Goal: Task Accomplishment & Management: Manage account settings

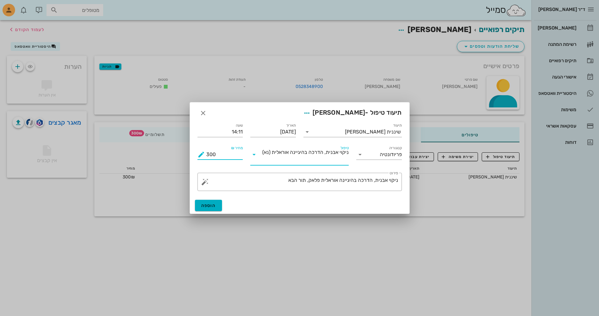
drag, startPoint x: 226, startPoint y: 157, endPoint x: 203, endPoint y: 157, distance: 22.6
click at [203, 157] on div "מחיר ₪ 300" at bounding box center [220, 155] width 46 height 10
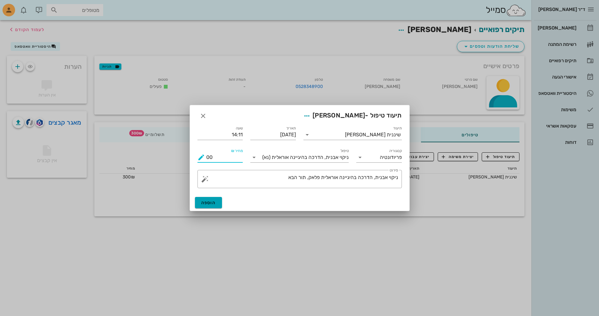
type input "00"
click at [213, 203] on span "הוספה" at bounding box center [208, 202] width 15 height 5
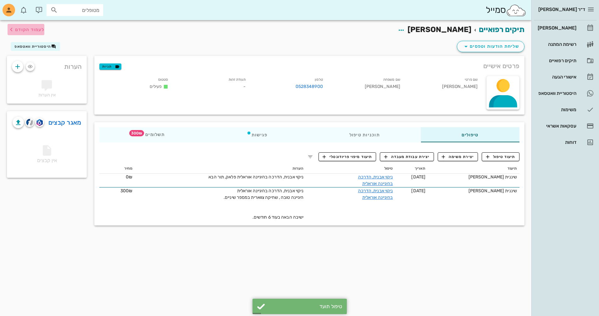
click at [32, 31] on span "לעמוד הקודם" at bounding box center [29, 29] width 29 height 5
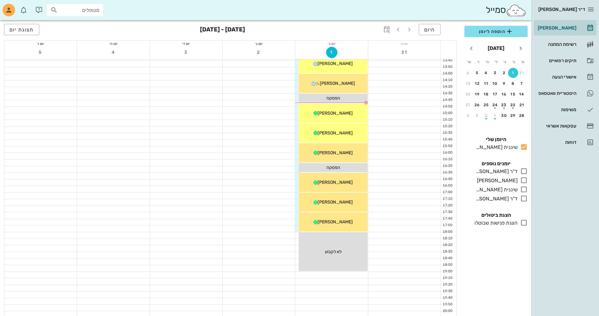
scroll to position [235, 0]
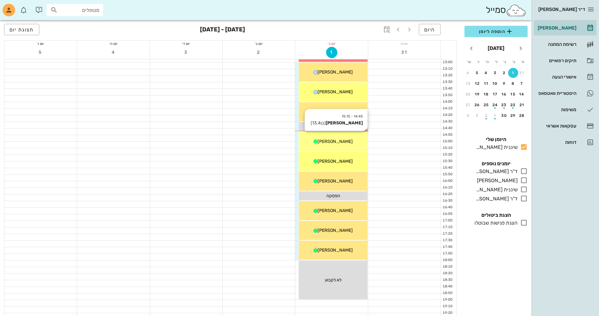
click at [346, 143] on div "[PERSON_NAME]" at bounding box center [332, 141] width 68 height 7
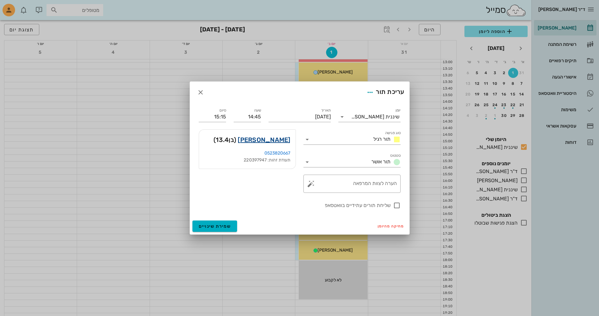
click at [284, 138] on link "[PERSON_NAME]" at bounding box center [264, 140] width 52 height 10
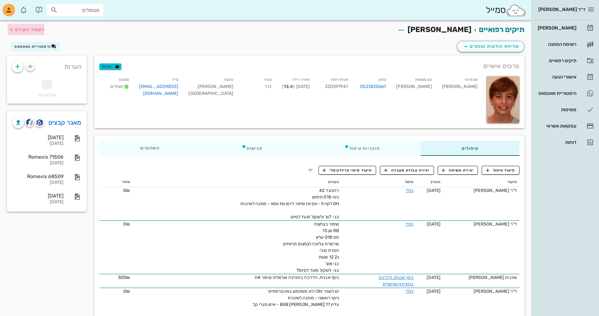
click at [28, 30] on span "לעמוד הקודם" at bounding box center [29, 29] width 29 height 5
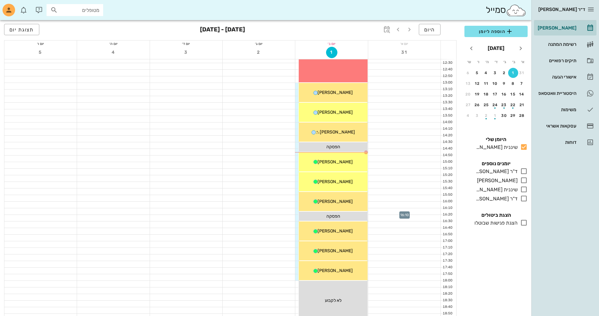
scroll to position [203, 0]
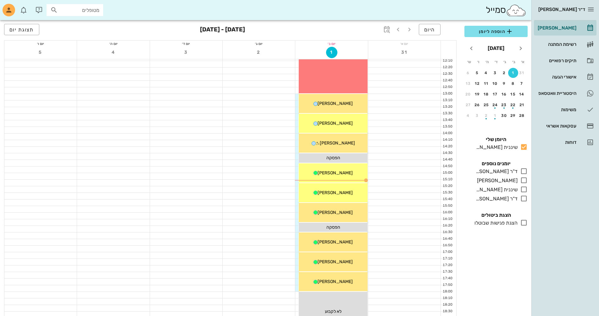
click at [57, 10] on icon at bounding box center [54, 10] width 8 height 8
type input "u"
click at [87, 26] on div "לא נמצאו מטופלים" at bounding box center [75, 25] width 46 height 5
click at [86, 13] on input "[PERSON_NAME]" at bounding box center [79, 10] width 40 height 8
type input "ן"
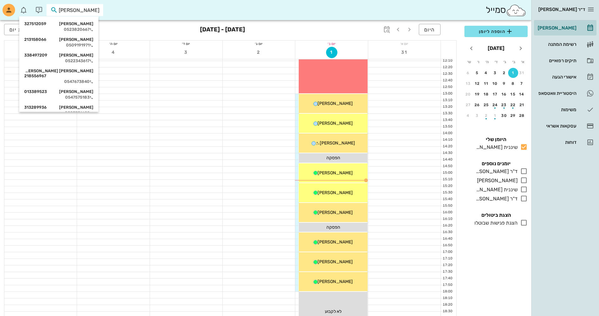
type input "[PERSON_NAME]"
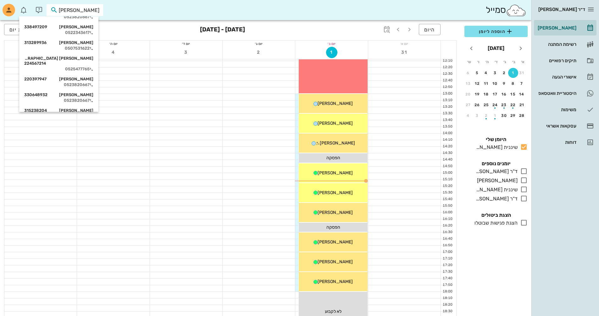
scroll to position [25, 0]
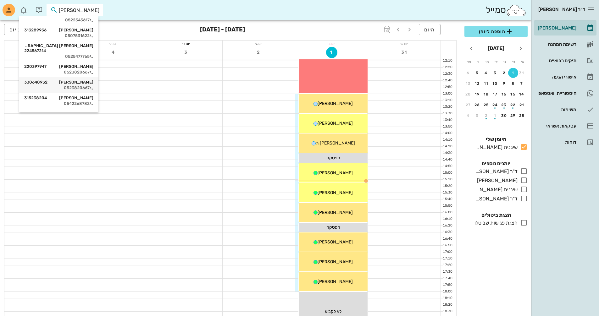
click at [93, 80] on div "[PERSON_NAME] 330648932" at bounding box center [58, 82] width 69 height 5
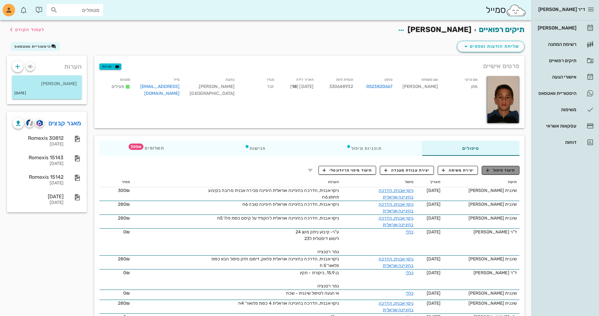
click at [508, 174] on button "תיעוד טיפול" at bounding box center [500, 170] width 38 height 9
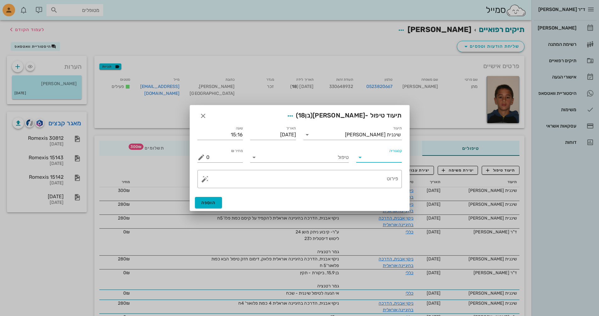
click at [371, 154] on input "קטגוריה" at bounding box center [384, 157] width 36 height 10
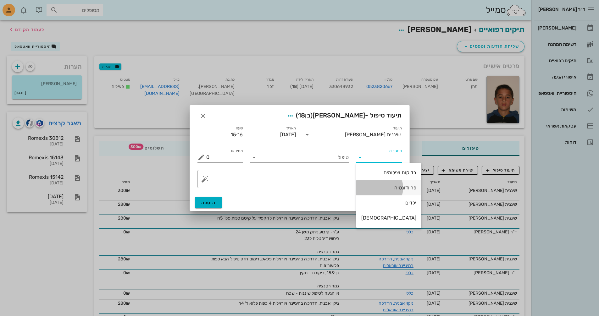
click at [372, 190] on div "פריודונטיה" at bounding box center [388, 188] width 55 height 6
type input "פריודונטיה"
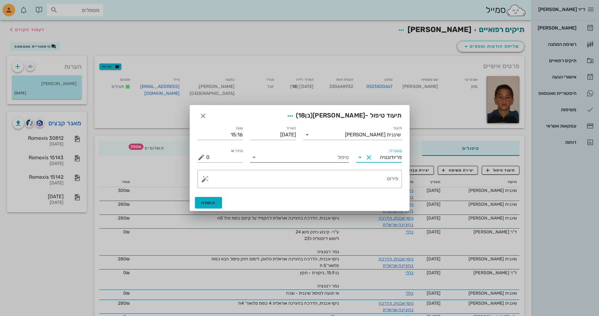
drag, startPoint x: 254, startPoint y: 157, endPoint x: 262, endPoint y: 158, distance: 7.6
click at [257, 157] on icon at bounding box center [254, 158] width 8 height 8
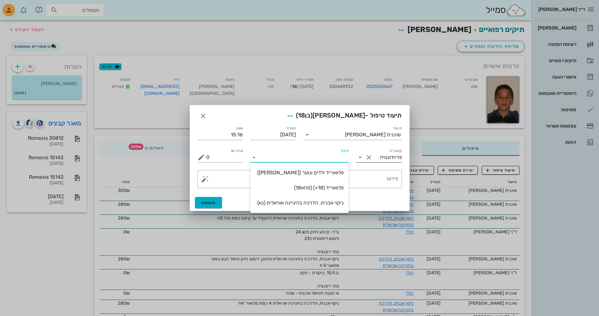
click at [367, 160] on button "Clear קטגוריה" at bounding box center [369, 158] width 8 height 8
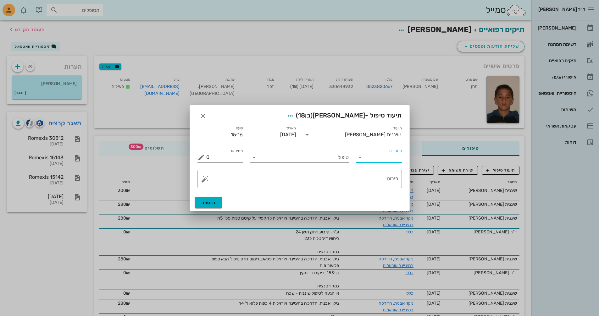
click at [359, 159] on icon at bounding box center [360, 158] width 8 height 8
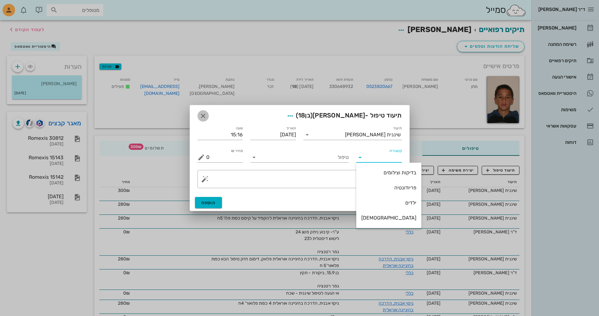
click at [201, 117] on icon "button" at bounding box center [203, 116] width 8 height 8
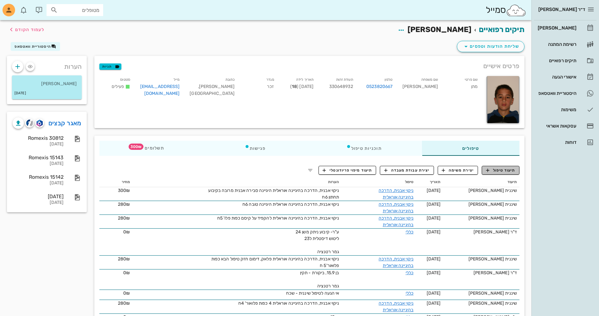
click at [501, 171] on span "תיעוד טיפול" at bounding box center [500, 170] width 29 height 6
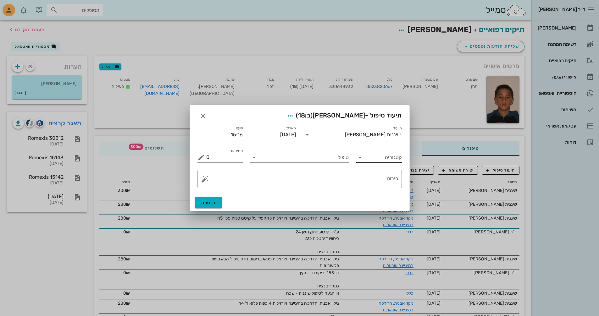
click at [363, 161] on icon at bounding box center [360, 158] width 8 height 8
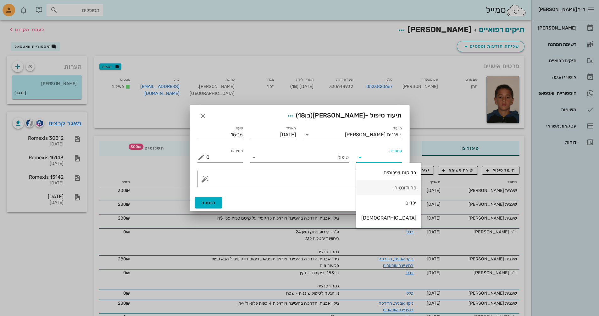
click at [375, 187] on div "פריודונטיה" at bounding box center [388, 188] width 55 height 6
type input "פריודונטיה"
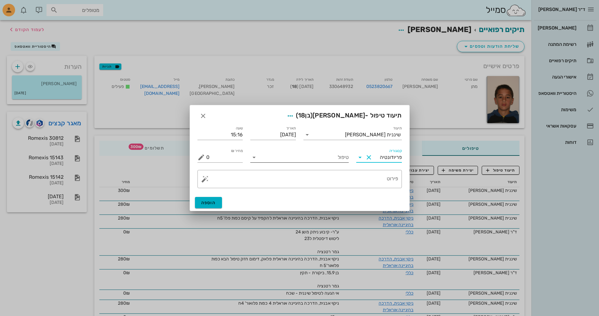
click at [257, 159] on icon at bounding box center [254, 158] width 8 height 8
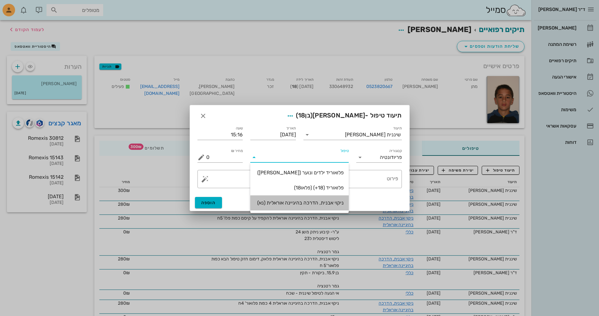
click at [329, 207] on div "ניקוי אבנית, הדרכה בהיגיינה אוראלית (נא)" at bounding box center [299, 203] width 88 height 14
type input "300"
type textarea "ניקוי אבנית, הדרכה בהיגיינה אוראלית פלאק, תור הבא"
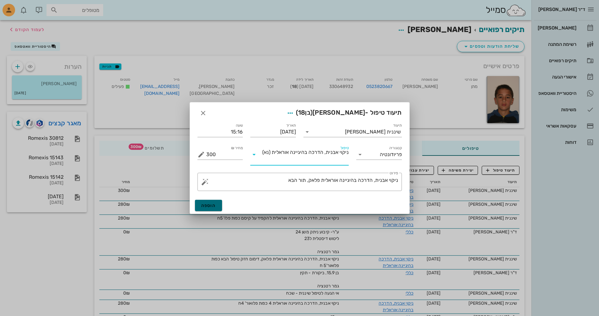
drag, startPoint x: 207, startPoint y: 206, endPoint x: 220, endPoint y: 206, distance: 12.3
click at [211, 206] on span "הוספה" at bounding box center [208, 205] width 15 height 5
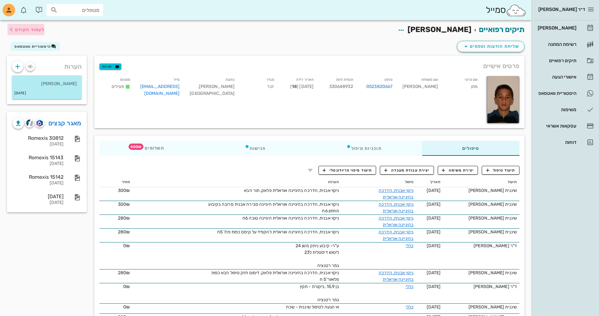
click at [35, 30] on span "לעמוד הקודם" at bounding box center [29, 29] width 29 height 5
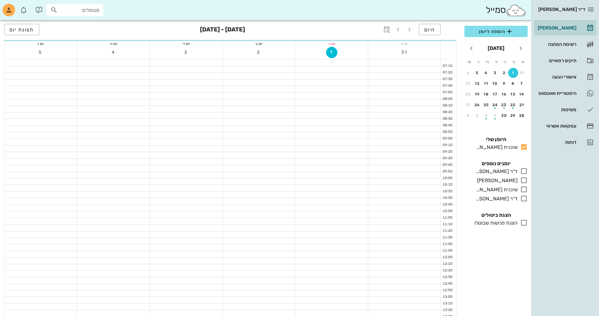
scroll to position [203, 0]
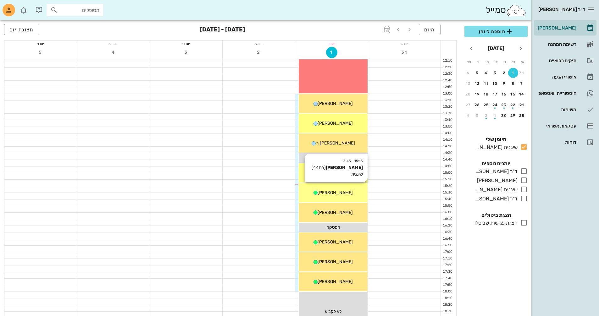
click at [357, 194] on div "[PERSON_NAME]" at bounding box center [332, 192] width 68 height 7
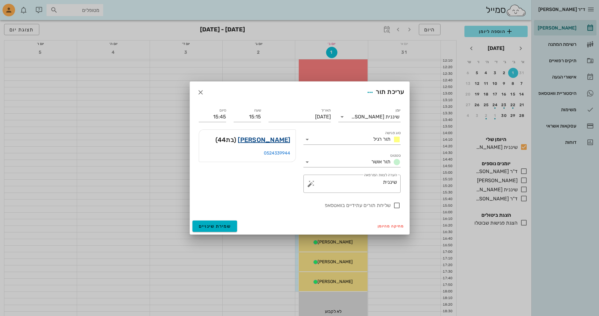
click at [270, 141] on link "[PERSON_NAME]" at bounding box center [264, 140] width 52 height 10
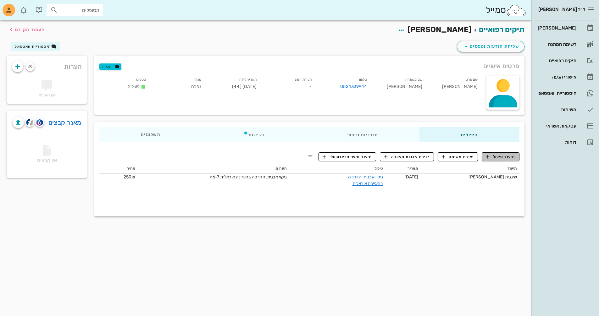
click at [499, 159] on span "תיעוד טיפול" at bounding box center [500, 157] width 29 height 6
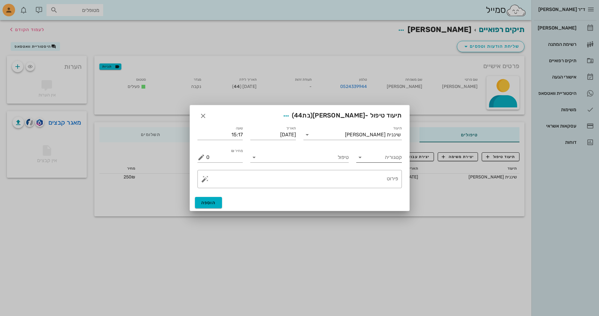
click at [376, 160] on input "קטגוריה" at bounding box center [384, 157] width 36 height 10
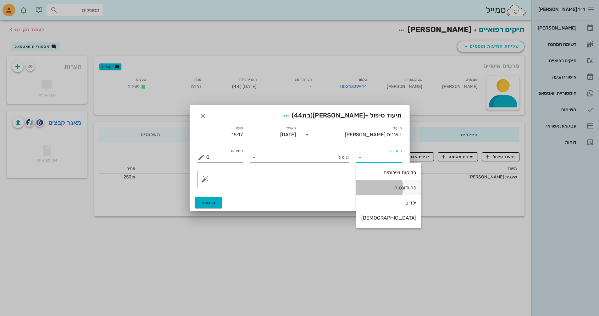
click at [388, 188] on div "פריודונטיה" at bounding box center [388, 188] width 55 height 6
type input "פריודונטיה"
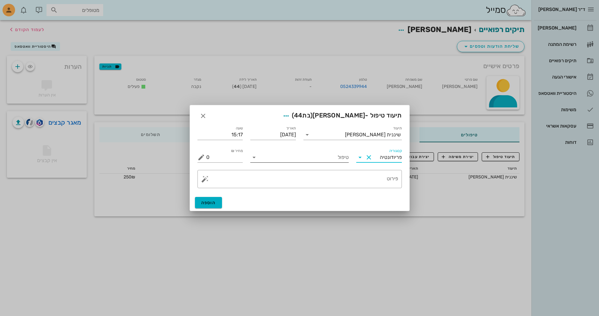
click at [271, 161] on input "טיפול" at bounding box center [304, 157] width 90 height 10
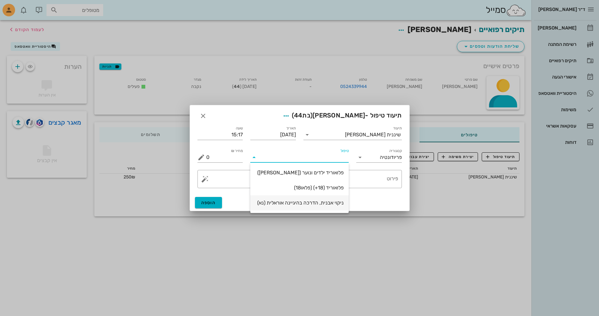
click at [313, 201] on div "ניקוי אבנית, הדרכה בהיגיינה אוראלית (נא)" at bounding box center [299, 203] width 88 height 6
type input "300"
type textarea "ניקוי אבנית, הדרכה בהיגיינה אוראלית פלאק, תור הבא"
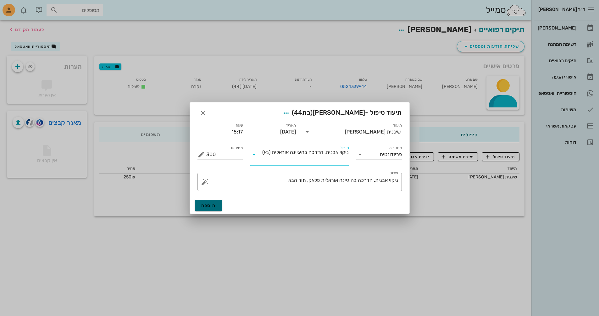
click at [207, 203] on span "הוספה" at bounding box center [208, 205] width 15 height 5
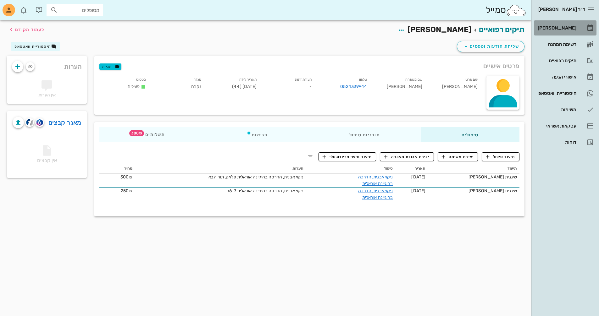
click at [573, 28] on div "[PERSON_NAME]" at bounding box center [556, 27] width 40 height 5
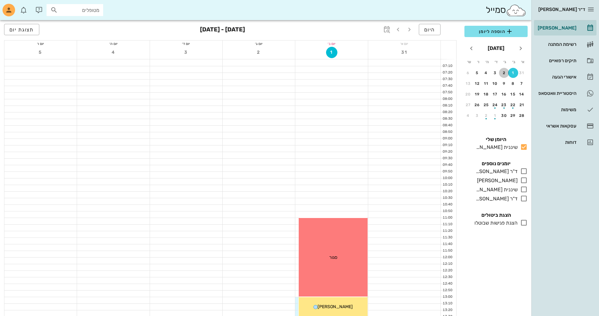
click at [503, 72] on div "2" at bounding box center [504, 73] width 10 height 4
drag, startPoint x: 522, startPoint y: 169, endPoint x: 524, endPoint y: 177, distance: 7.7
click at [522, 171] on icon at bounding box center [524, 171] width 8 height 8
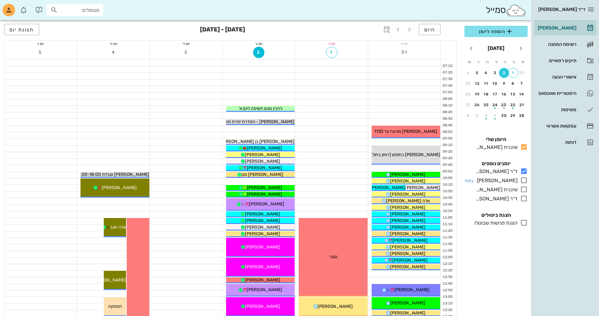
click at [522, 178] on icon at bounding box center [524, 181] width 8 height 8
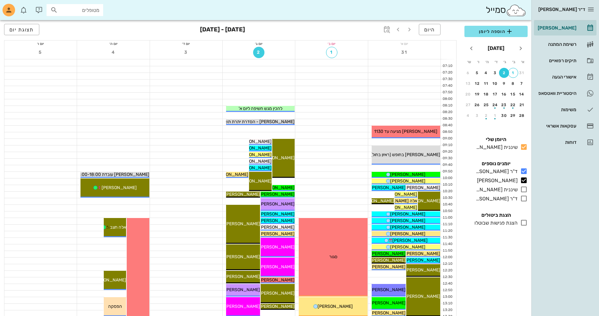
click at [258, 51] on span "2" at bounding box center [258, 52] width 11 height 5
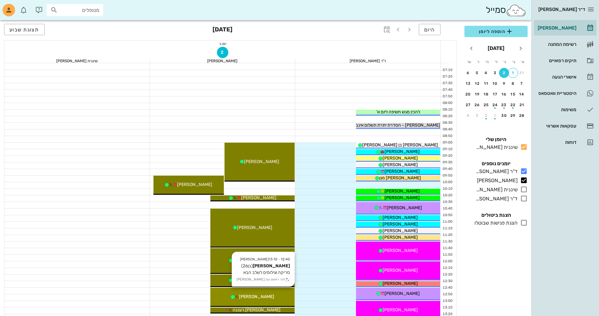
scroll to position [31, 0]
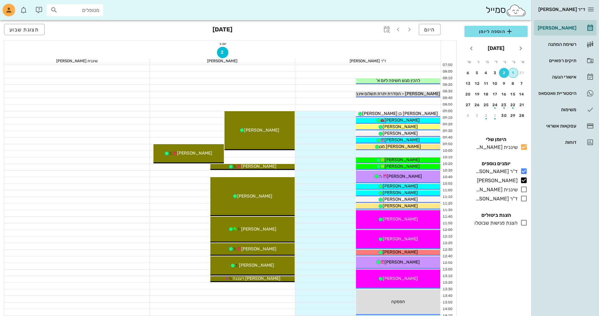
click at [513, 74] on div "1" at bounding box center [512, 73] width 9 height 4
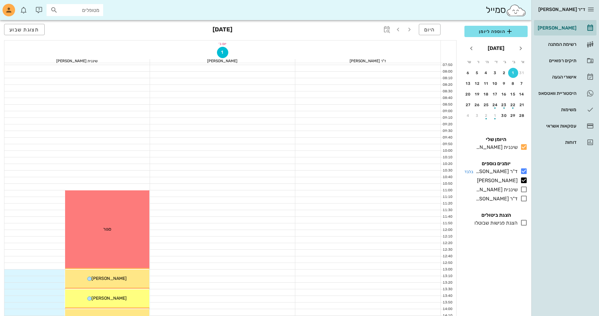
click at [523, 171] on icon at bounding box center [524, 171] width 8 height 8
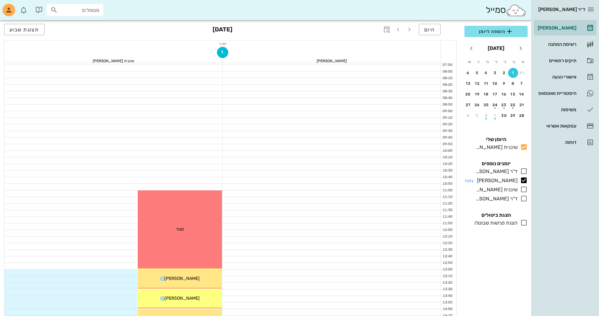
click at [522, 180] on icon at bounding box center [524, 181] width 8 height 8
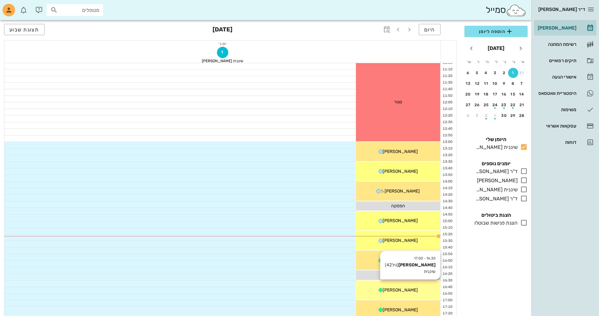
scroll to position [157, 0]
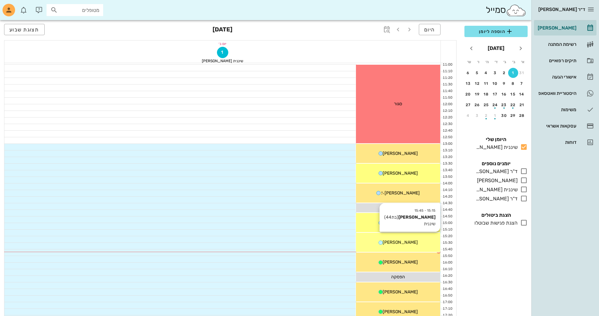
click at [400, 242] on span "[PERSON_NAME]" at bounding box center [399, 242] width 35 height 5
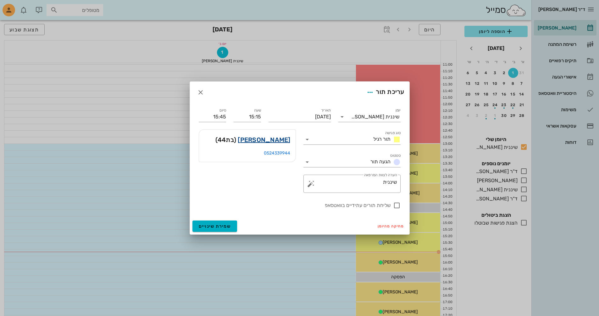
click at [278, 139] on link "[PERSON_NAME]" at bounding box center [264, 140] width 52 height 10
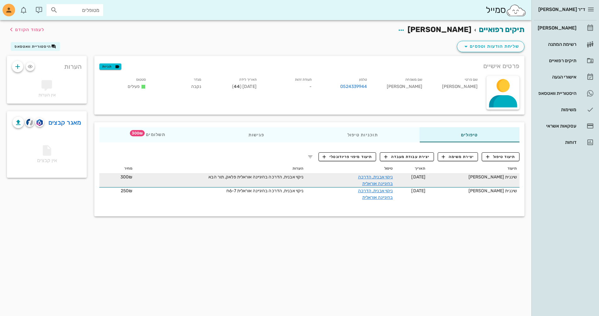
click at [327, 180] on td "ניקוי אבנית, הדרכה בהיגיינה אוראלית" at bounding box center [350, 181] width 89 height 14
click at [393, 176] on link "ניקוי אבנית, הדרכה בהיגיינה אוראלית" at bounding box center [375, 180] width 35 height 12
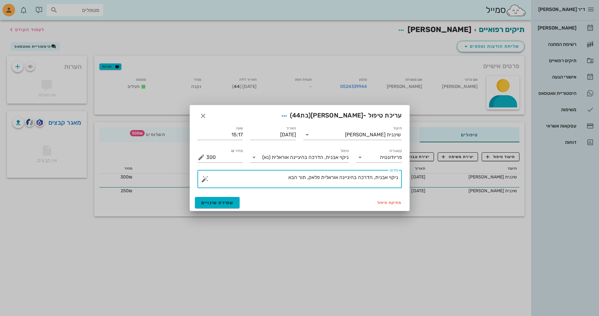
drag, startPoint x: 321, startPoint y: 176, endPoint x: 307, endPoint y: 180, distance: 15.3
click at [307, 180] on textarea "ניקוי אבנית, הדרכה בהיגיינה אוראלית פלאק, תור הבא" at bounding box center [302, 180] width 192 height 15
click at [264, 181] on textarea "ניקוי אבנית, הדרכה בהיגיינה אוראלית היגיינה טובה תור הבא" at bounding box center [302, 180] width 192 height 15
type textarea "ניקוי אבנית, הדרכה בהיגיינה אוראלית היגיינה טובה תור הבא 6ח"
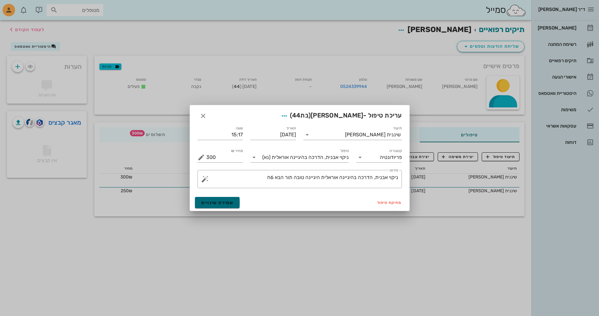
click at [227, 200] on span "שמירת שינויים" at bounding box center [217, 202] width 32 height 5
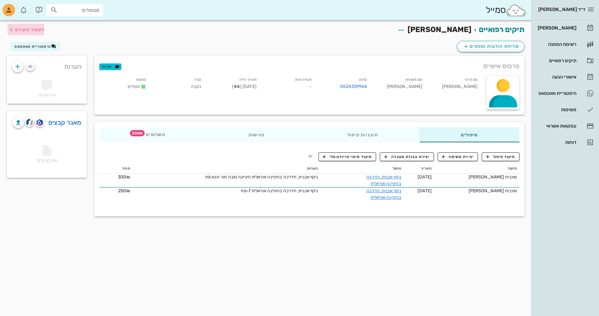
click at [26, 31] on span "לעמוד הקודם" at bounding box center [29, 29] width 29 height 5
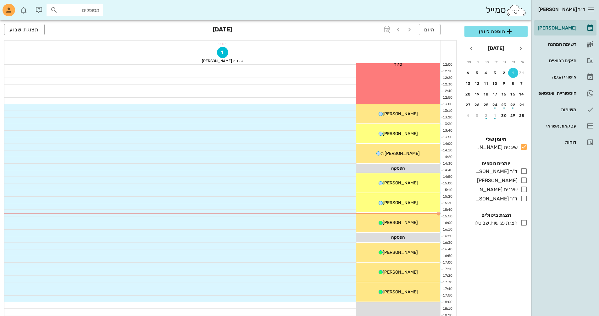
scroll to position [157, 0]
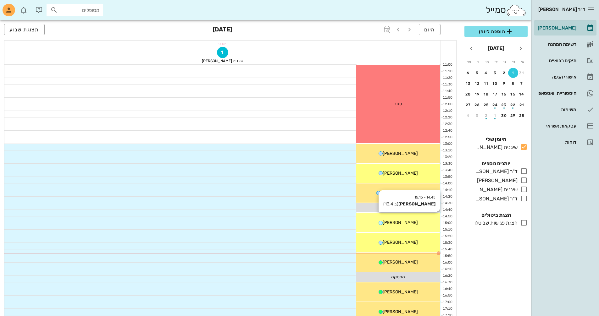
click at [419, 219] on div "14:45 - 15:15 [PERSON_NAME] (בן 13.4 ) [PERSON_NAME]" at bounding box center [398, 222] width 84 height 19
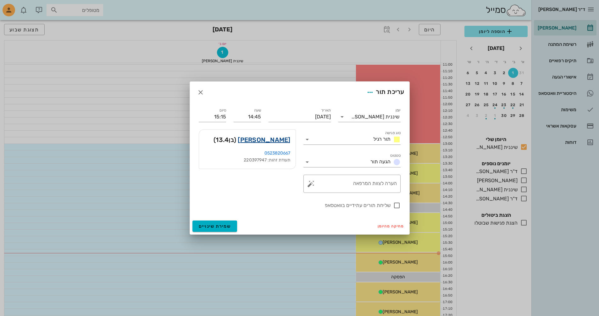
click at [270, 141] on link "[PERSON_NAME]" at bounding box center [264, 140] width 52 height 10
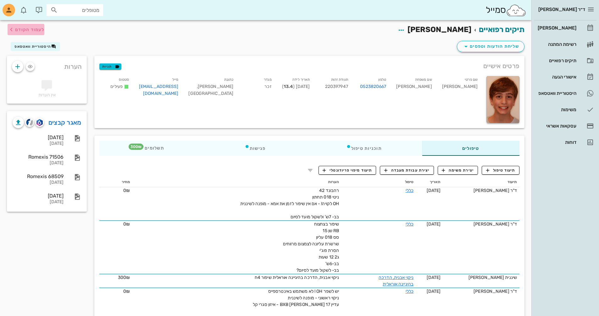
click at [30, 28] on span "לעמוד הקודם" at bounding box center [29, 29] width 29 height 5
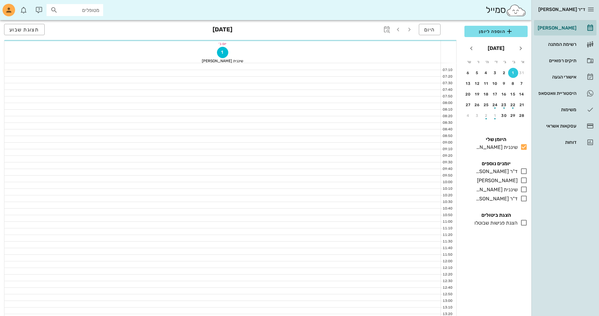
scroll to position [157, 0]
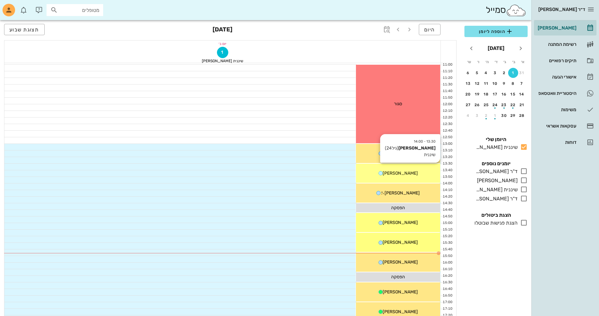
click at [412, 175] on div "[PERSON_NAME]" at bounding box center [398, 173] width 84 height 7
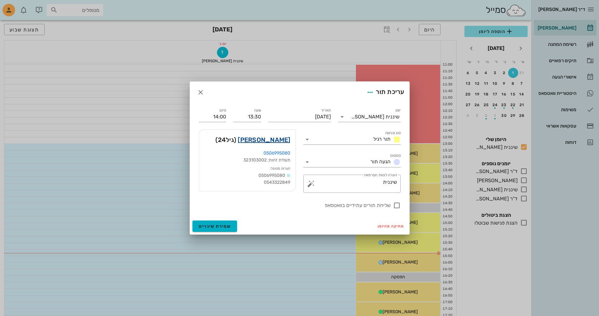
click at [274, 142] on link "[PERSON_NAME]" at bounding box center [264, 140] width 52 height 10
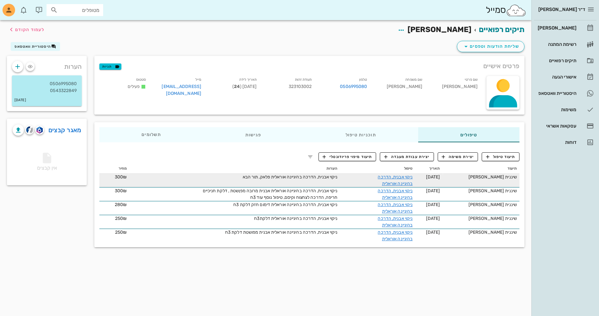
click at [282, 176] on span "ניקוי אבנית, הדרכה בהיגיינה אוראלית פלאק, תור הבא" at bounding box center [290, 176] width 95 height 5
click at [410, 178] on link "ניקוי אבנית, הדרכה בהיגיינה אוראלית" at bounding box center [394, 180] width 35 height 12
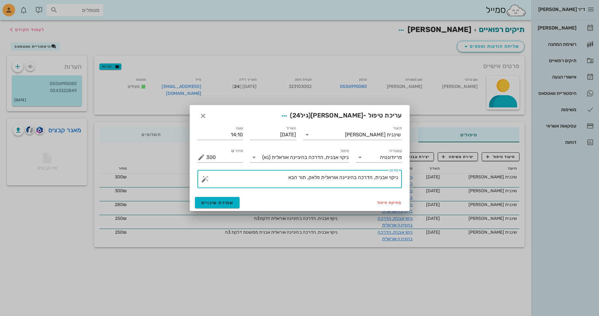
click at [322, 177] on textarea "ניקוי אבנית, הדרכה בהיגיינה אוראלית פלאק, תור הבא" at bounding box center [302, 180] width 192 height 15
drag, startPoint x: 269, startPoint y: 177, endPoint x: 280, endPoint y: 177, distance: 11.0
click at [280, 177] on textarea "ניקוי אבנית, הדרכה בהיגיינה אוראלית , צחצוח לקוי דלקת, פלאק, תור הבא" at bounding box center [302, 180] width 192 height 15
click at [241, 181] on textarea "ניקוי אבנית, הדרכה בהיגיינה אוראלית , צחצוח לקוי דלקת, קיסם, תור הבא" at bounding box center [302, 180] width 192 height 15
type textarea "ניקוי אבנית, הדרכה בהיגיינה אוראלית , צחצוח לקוי דלקת, קיסם, תור הבא 6ח"
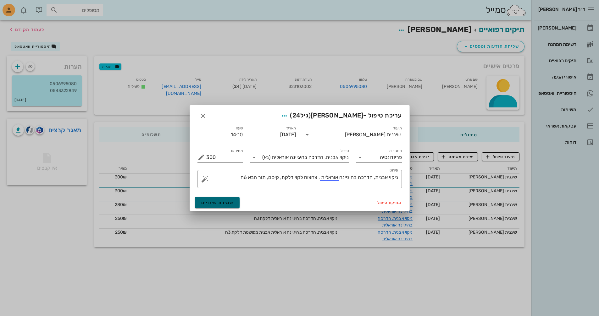
click at [222, 199] on button "שמירת שינויים" at bounding box center [217, 202] width 45 height 11
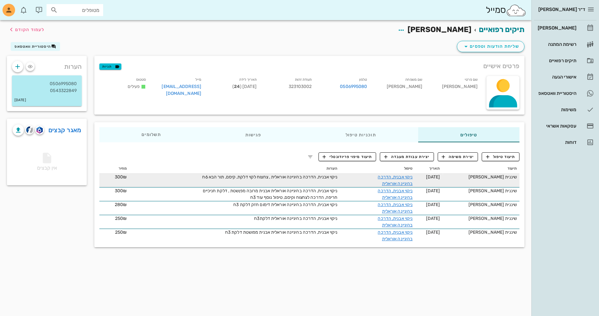
click at [248, 179] on span "ניקוי אבנית, הדרכה בהיגיינה אוראלית , צחצוח לקוי דלקת, קיסם, תור הבא 6ח" at bounding box center [269, 176] width 135 height 5
drag, startPoint x: 283, startPoint y: 176, endPoint x: 286, endPoint y: 177, distance: 3.6
click at [284, 176] on span "ניקוי אבנית, הדרכה בהיגיינה אוראלית , צחצוח לקוי דלקת, קיסם, תור הבא 6ח" at bounding box center [269, 176] width 135 height 5
click at [283, 177] on span "ניקוי אבנית, הדרכה בהיגיינה אוראלית , צחצוח לקוי דלקת, קיסם, תור הבא 6ח" at bounding box center [269, 176] width 135 height 5
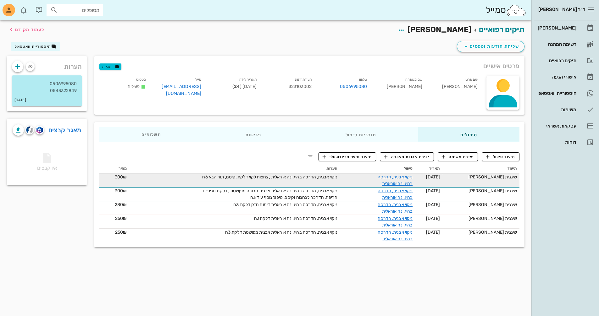
click at [296, 178] on span "ניקוי אבנית, הדרכה בהיגיינה אוראלית , צחצוח לקוי דלקת, קיסם, תור הבא 6ח" at bounding box center [269, 176] width 135 height 5
click at [401, 176] on link "ניקוי אבנית, הדרכה בהיגיינה אוראלית" at bounding box center [394, 180] width 35 height 12
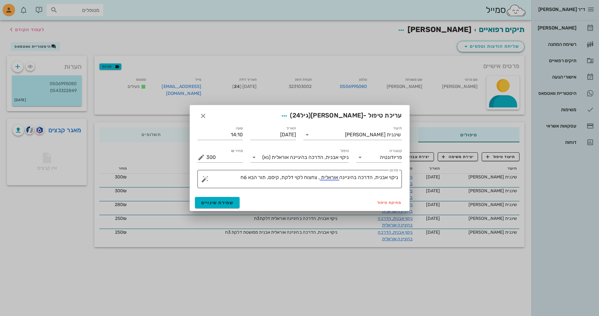
click at [319, 177] on textarea "ניקוי אבנית, הדרכה בהיגיינה אוראלית , צחצוח לקוי דלקת, קיסם, תור הבא 6ח" at bounding box center [302, 180] width 192 height 15
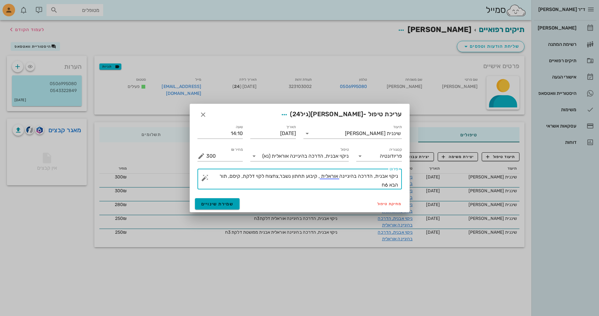
type textarea "ניקוי אבנית, הדרכה בהיגיינה אוראלית , קיבוע תחתון נשבר,צחצוח לקוי דלקת, קיסם, ת…"
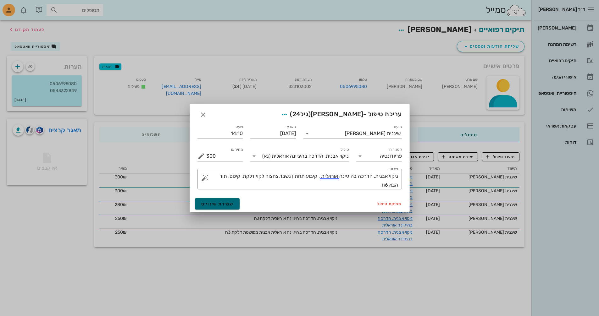
click at [224, 206] on span "שמירת שינויים" at bounding box center [217, 203] width 32 height 5
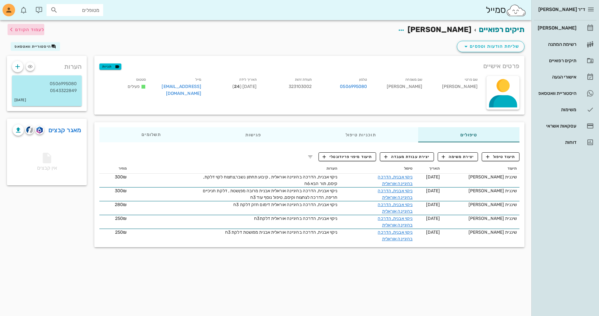
click at [45, 30] on div "תיקים רפואיים [PERSON_NAME] לעמוד הקודם" at bounding box center [265, 29] width 525 height 19
click at [28, 27] on span "לעמוד הקודם" at bounding box center [29, 29] width 29 height 5
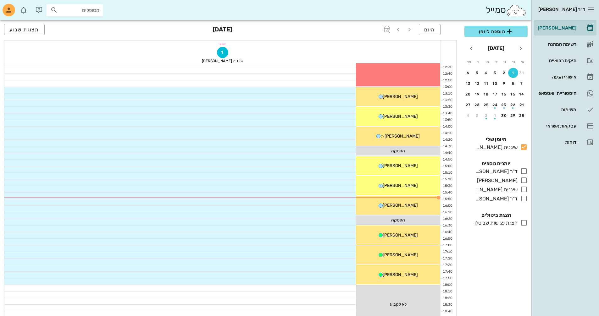
scroll to position [283, 0]
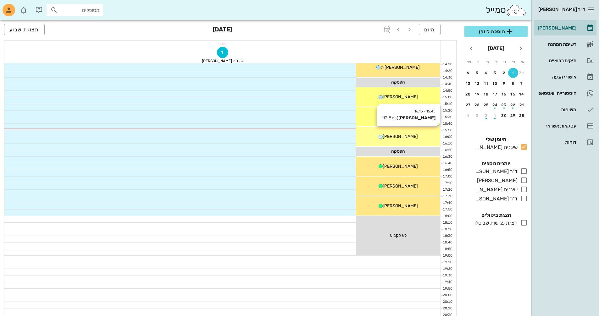
click at [418, 135] on div "[PERSON_NAME]" at bounding box center [398, 136] width 84 height 7
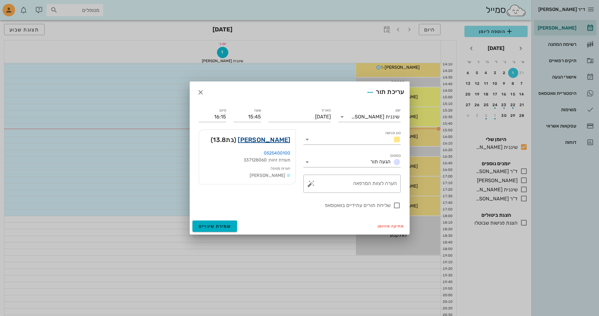
click at [269, 141] on link "[PERSON_NAME]" at bounding box center [264, 140] width 52 height 10
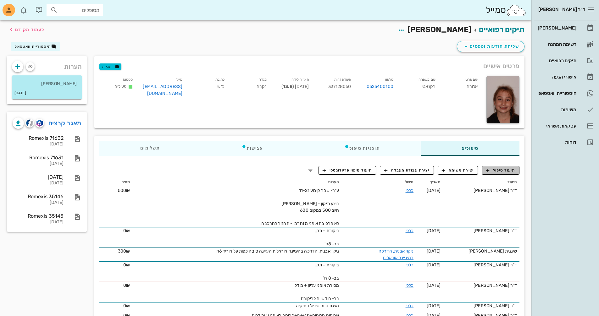
click at [501, 172] on span "תיעוד טיפול" at bounding box center [500, 170] width 29 height 6
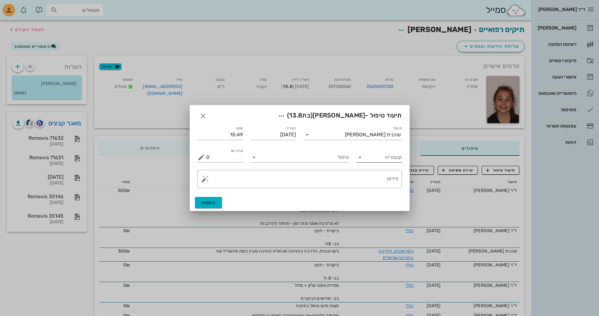
click at [383, 156] on input "קטגוריה" at bounding box center [384, 157] width 36 height 10
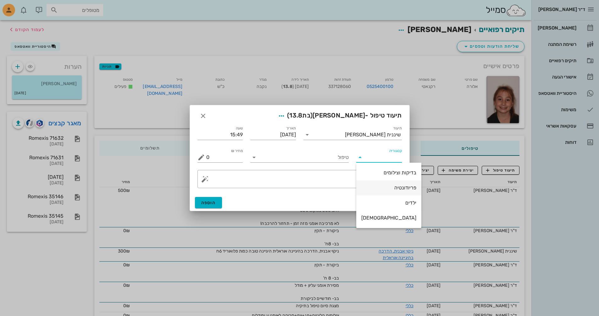
click at [386, 187] on div "פריודונטיה" at bounding box center [388, 188] width 55 height 6
type input "פריודונטיה"
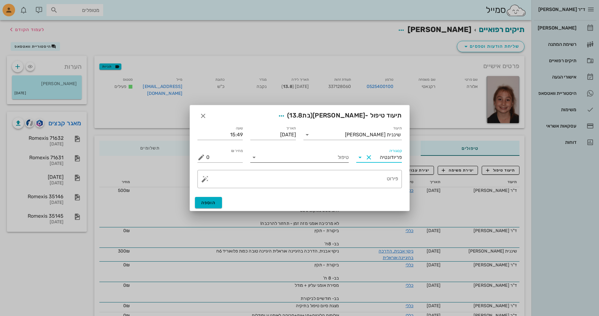
click at [273, 157] on input "טיפול" at bounding box center [304, 157] width 90 height 10
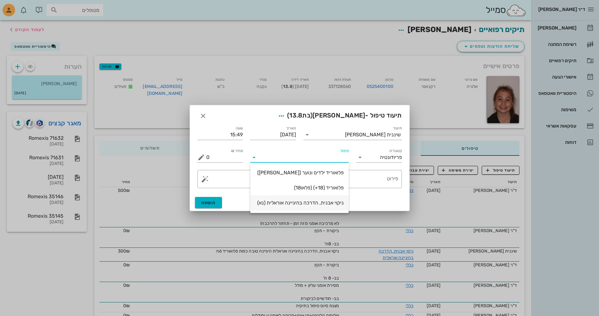
click at [303, 203] on div "ניקוי אבנית, הדרכה בהיגיינה אוראלית (נא)" at bounding box center [299, 203] width 88 height 6
type input "300"
type textarea "ניקוי אבנית, הדרכה בהיגיינה אוראלית פלאק, תור הבא"
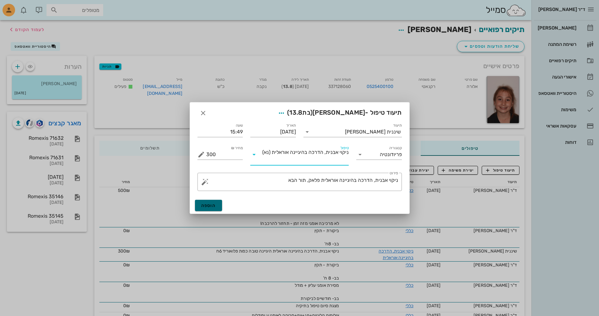
click at [214, 201] on button "הוספה" at bounding box center [208, 205] width 27 height 11
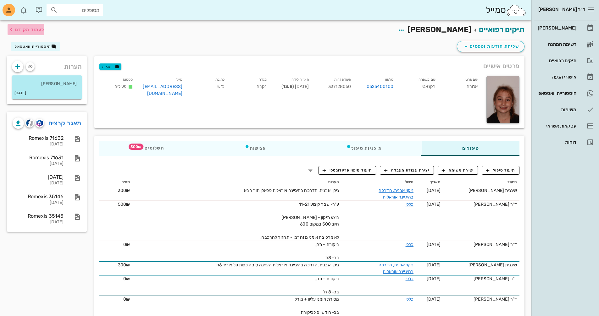
click at [33, 30] on span "לעמוד הקודם" at bounding box center [29, 29] width 29 height 5
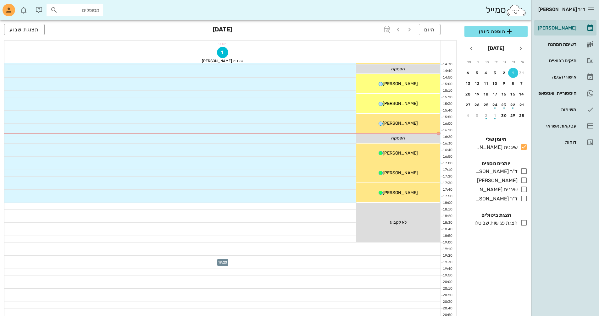
scroll to position [302, 0]
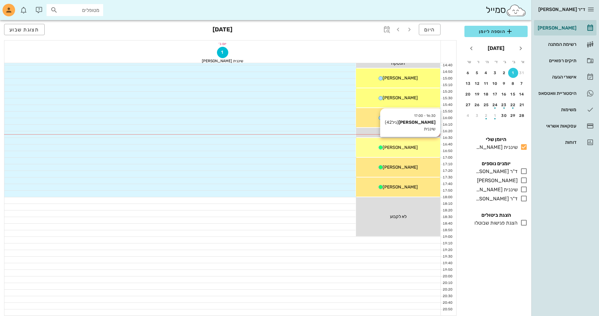
click at [419, 152] on div "16:30 - 17:00 [PERSON_NAME] (גיל 42 ) שיננית [PERSON_NAME]" at bounding box center [398, 147] width 84 height 19
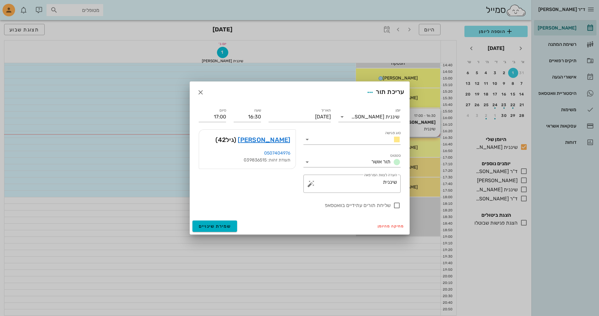
click at [419, 152] on div at bounding box center [299, 158] width 599 height 316
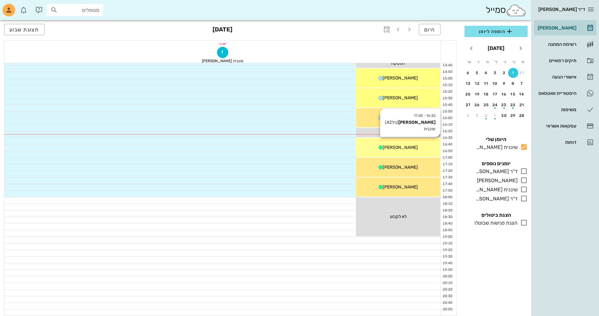
click at [407, 150] on div "[PERSON_NAME]" at bounding box center [398, 147] width 84 height 7
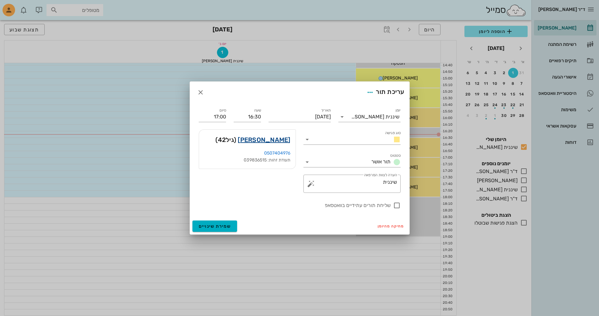
click at [280, 139] on link "[PERSON_NAME]" at bounding box center [264, 140] width 52 height 10
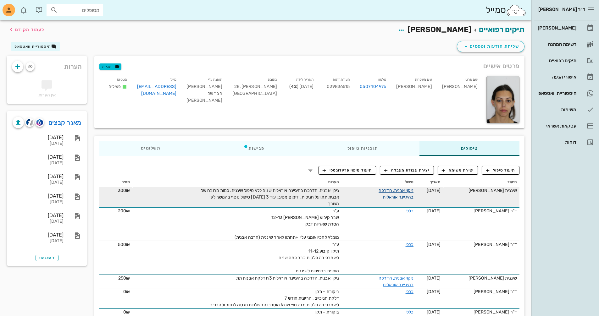
click at [410, 193] on link "ניקוי אבנית, הדרכה בהיגיינה אוראלית" at bounding box center [395, 194] width 35 height 12
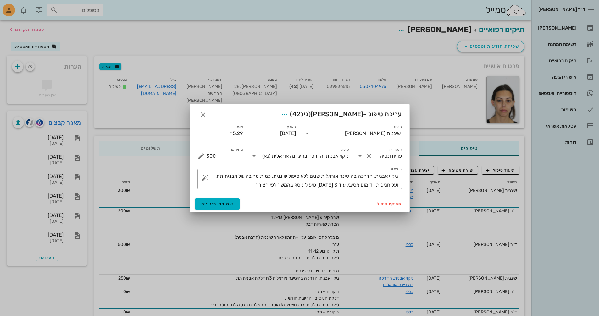
click at [360, 159] on icon at bounding box center [360, 156] width 8 height 8
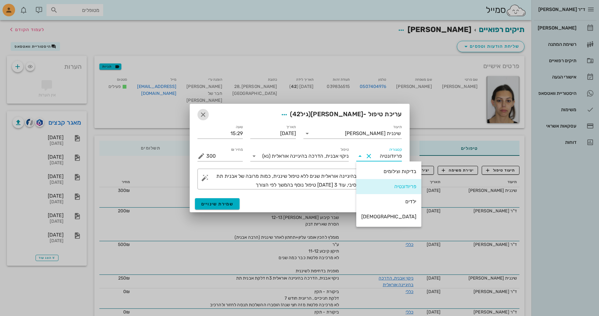
click at [205, 115] on icon "button" at bounding box center [203, 115] width 8 height 8
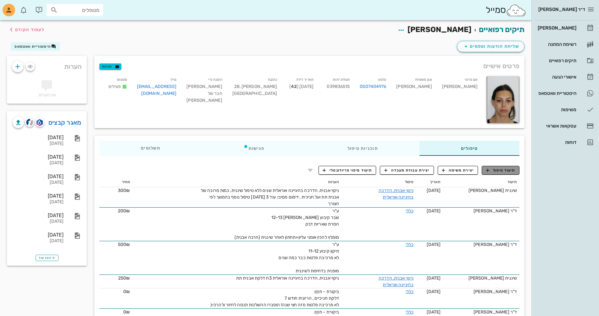
click at [504, 172] on span "תיעוד טיפול" at bounding box center [500, 170] width 29 height 6
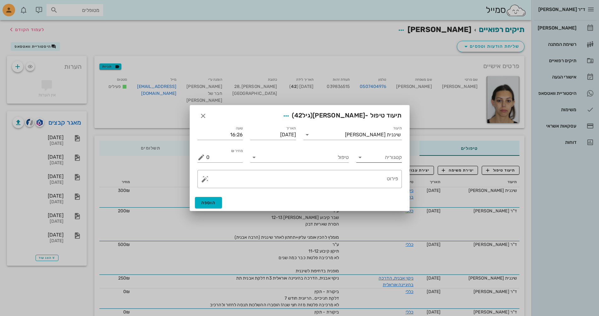
click at [362, 158] on icon at bounding box center [360, 158] width 8 height 8
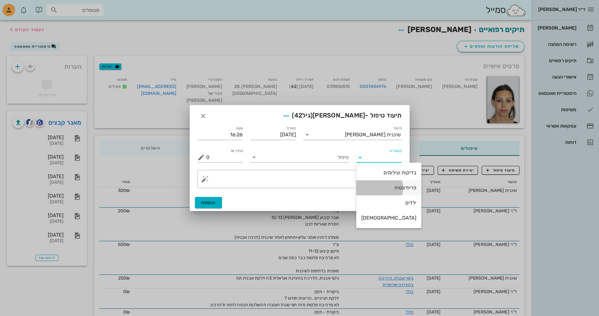
click at [392, 190] on div "פריודונטיה" at bounding box center [388, 188] width 55 height 6
type input "פריודונטיה"
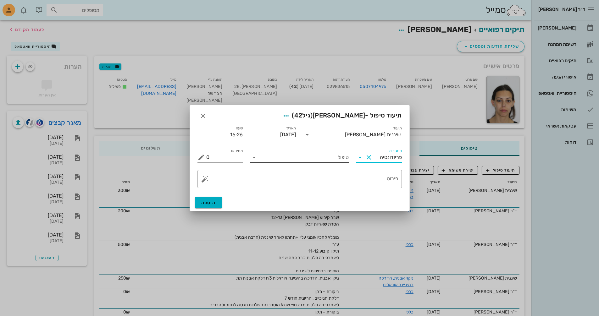
click at [309, 154] on input "טיפול" at bounding box center [304, 157] width 90 height 10
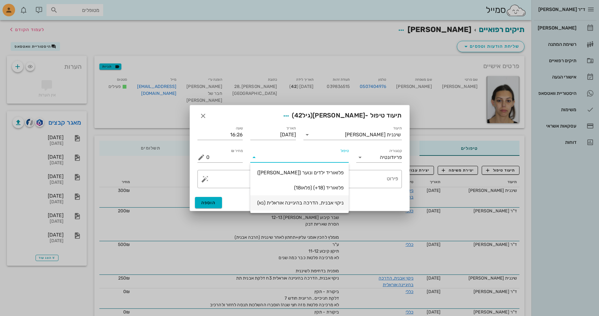
click at [313, 205] on div "ניקוי אבנית, הדרכה בהיגיינה אוראלית (נא)" at bounding box center [299, 203] width 88 height 6
type input "300"
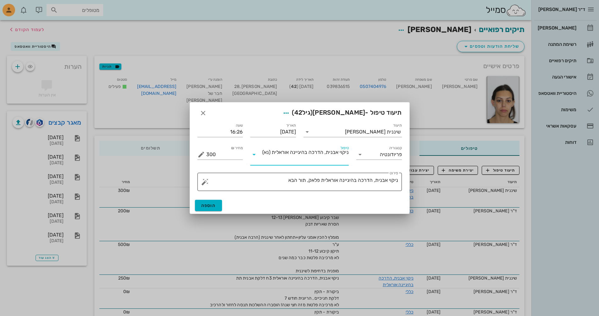
drag, startPoint x: 306, startPoint y: 180, endPoint x: 318, endPoint y: 182, distance: 11.4
click at [307, 180] on textarea "ניקוי אבנית, הדרכה בהיגיינה אוראלית פלאק, תור הבא" at bounding box center [302, 183] width 192 height 15
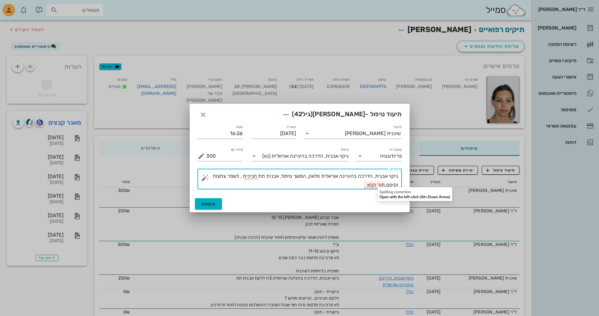
click at [363, 187] on textarea "ניקוי אבנית, הדרכה בהיגיינה אוראלית פלאק, המשך טיפול, אבנית תת חניכית , לשפר צח…" at bounding box center [302, 181] width 192 height 18
click at [280, 176] on textarea "ניקוי אבנית, הדרכה בהיגיינה אוראלית פלאק, המשך טיפול, אבנית תת חניכית , לשפר צח…" at bounding box center [302, 181] width 192 height 18
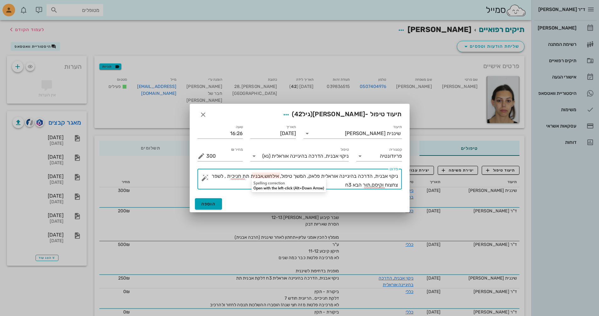
type textarea "ניקוי אבנית, הדרכה בהיגיינה אוראלית פלאק, המשך טיפול, אילחוש,אבנית תת חניכית , …"
drag, startPoint x: 212, startPoint y: 203, endPoint x: 216, endPoint y: 203, distance: 3.8
click at [213, 203] on span "הוספה" at bounding box center [208, 203] width 15 height 5
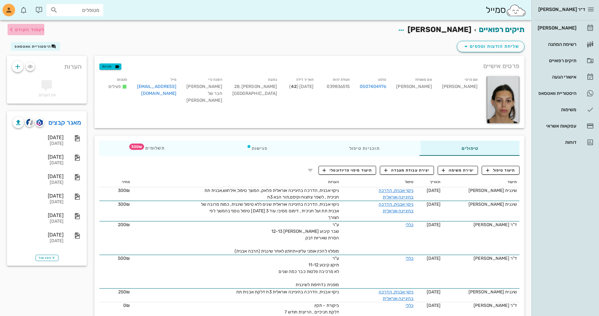
click at [41, 30] on span "לעמוד הקודם" at bounding box center [29, 29] width 29 height 5
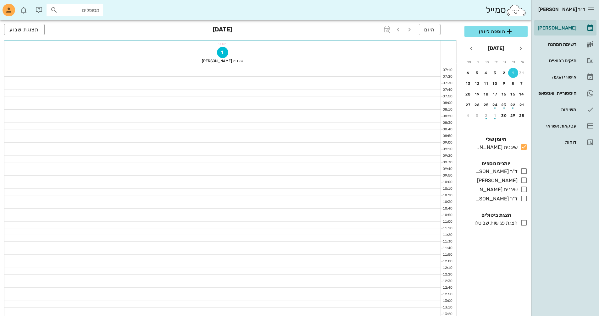
scroll to position [302, 0]
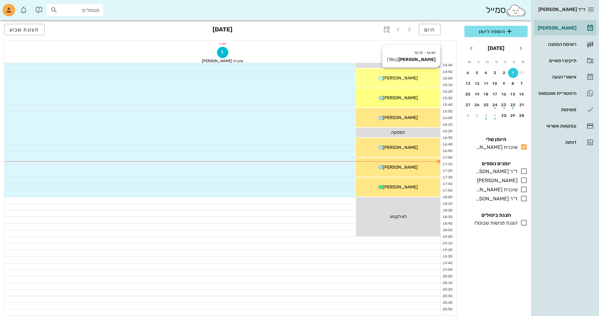
click at [382, 77] on icon at bounding box center [380, 78] width 4 height 4
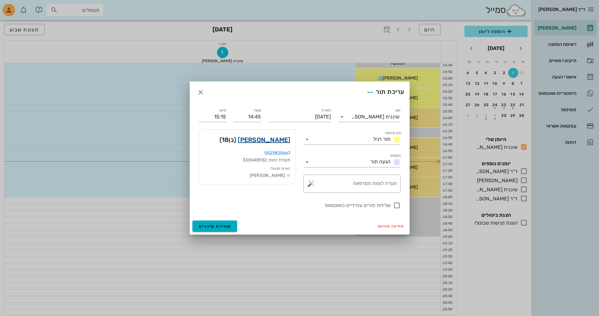
click at [271, 139] on link "[PERSON_NAME]" at bounding box center [264, 140] width 52 height 10
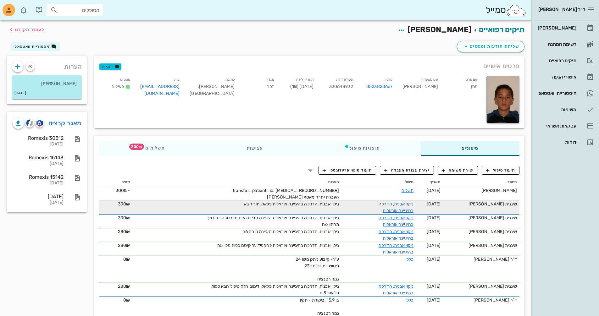
click at [315, 206] on span "ניקוי אבנית, הדרכה בהיגיינה אוראלית פלאק, תור הבא" at bounding box center [291, 203] width 95 height 5
click at [402, 205] on link "ניקוי אבנית, הדרכה בהיגיינה אוראלית" at bounding box center [395, 207] width 35 height 12
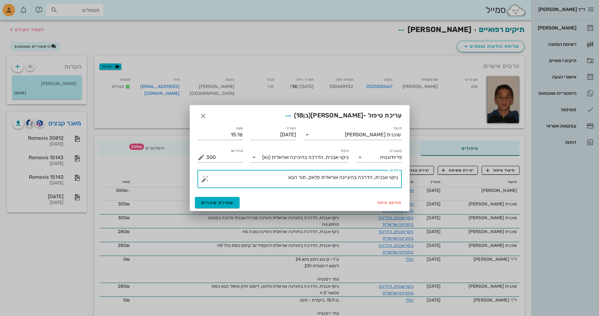
drag, startPoint x: 322, startPoint y: 177, endPoint x: 311, endPoint y: 177, distance: 11.0
click at [311, 177] on textarea "ניקוי אבנית, הדרכה בהיגיינה אוראלית פלאק, תור הבא" at bounding box center [302, 180] width 192 height 15
click at [241, 181] on textarea "ניקוי אבנית, הדרכה בהיגיינה אוראלית היגיינה טובה, כפות פלו', תור הבא" at bounding box center [302, 180] width 192 height 15
type textarea "ניקוי אבנית, הדרכה בהיגיינה אוראלית היגיינה טובה, כפות פלו', תור הבא 6ח"
click at [224, 203] on span "שמירת שינויים" at bounding box center [217, 202] width 32 height 5
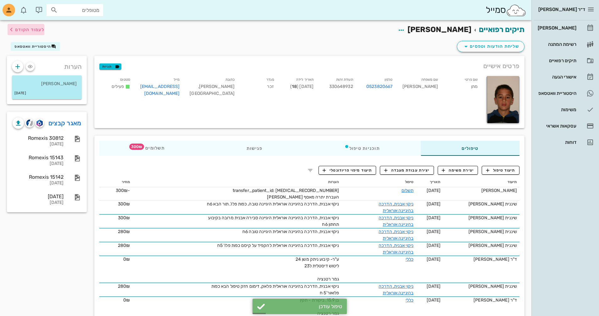
click at [25, 32] on span "לעמוד הקודם" at bounding box center [29, 29] width 29 height 5
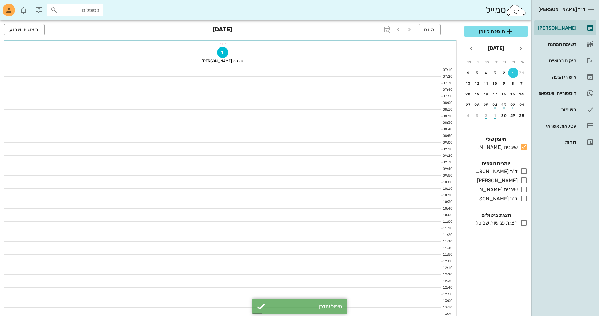
scroll to position [302, 0]
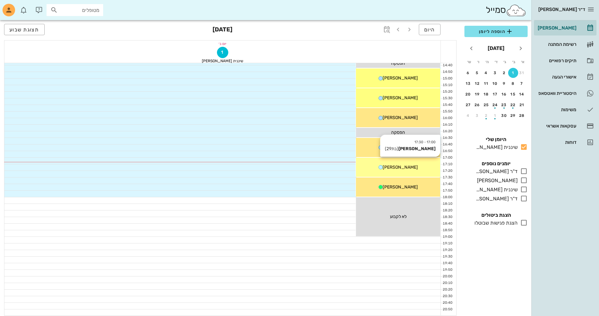
click at [412, 169] on div "[PERSON_NAME]" at bounding box center [398, 167] width 84 height 7
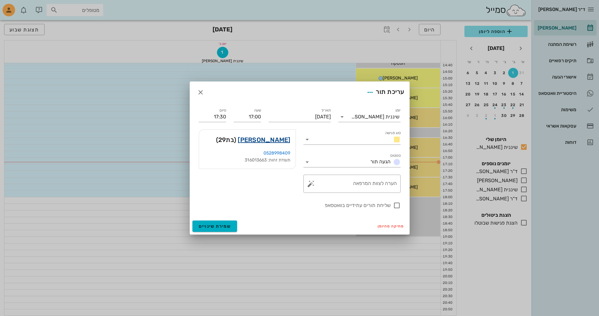
click at [279, 140] on link "[PERSON_NAME]" at bounding box center [264, 140] width 52 height 10
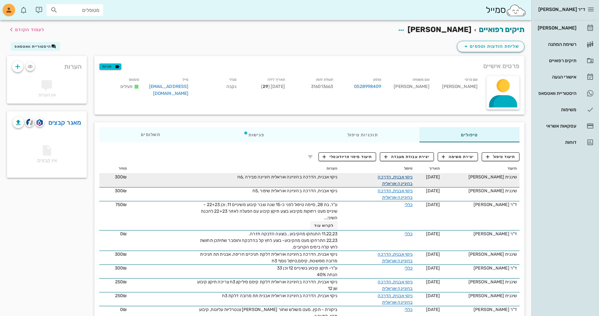
click at [404, 178] on link "ניקוי אבנית, הדרכה בהיגיינה אוראלית" at bounding box center [394, 180] width 35 height 12
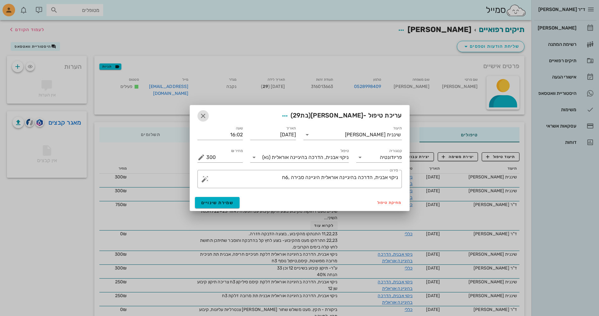
click at [202, 115] on icon "button" at bounding box center [203, 116] width 8 height 8
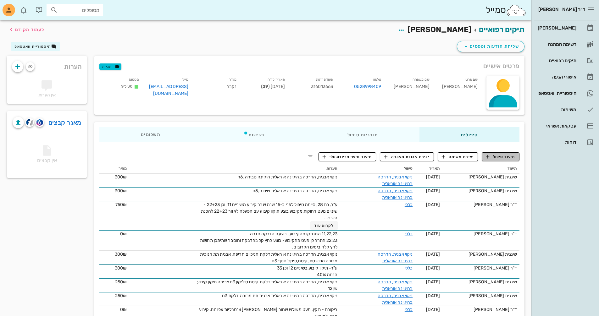
click at [492, 158] on span "תיעוד טיפול" at bounding box center [500, 157] width 29 height 6
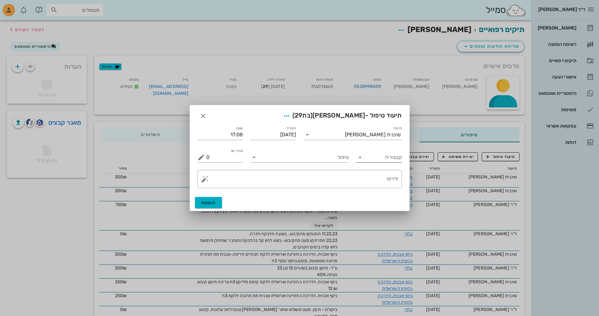
click at [360, 159] on icon at bounding box center [360, 158] width 8 height 8
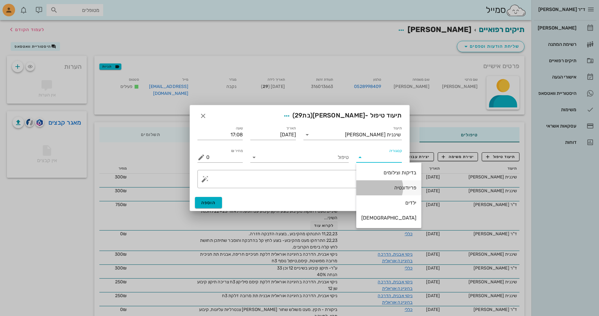
click at [384, 188] on div "פריודונטיה" at bounding box center [388, 188] width 55 height 6
type input "פריודונטיה"
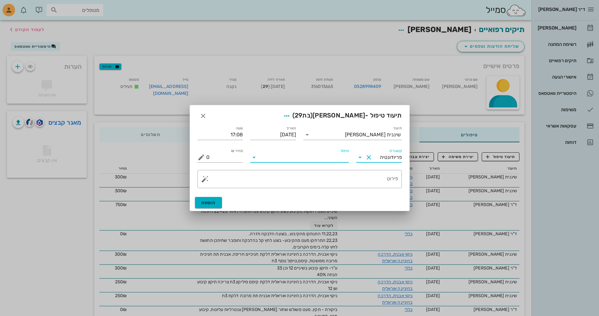
click at [278, 161] on input "טיפול" at bounding box center [304, 157] width 90 height 10
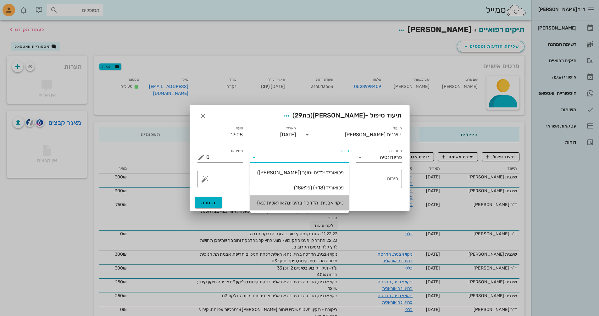
click at [299, 200] on div "ניקוי אבנית, הדרכה בהיגיינה אוראלית (נא)" at bounding box center [299, 203] width 88 height 6
type input "300"
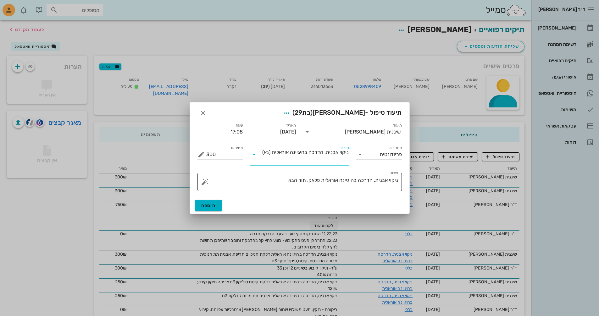
click at [308, 181] on textarea "ניקוי אבנית, הדרכה בהיגיינה אוראלית פלאק, תור הבא" at bounding box center [302, 183] width 192 height 15
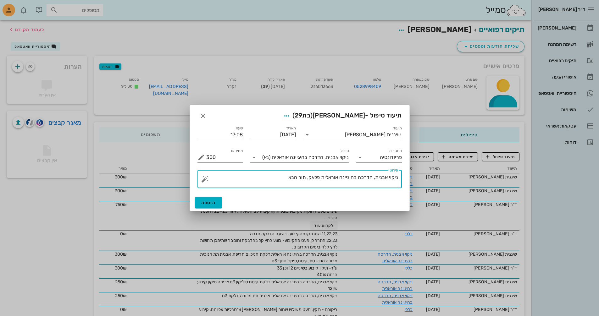
drag, startPoint x: 321, startPoint y: 176, endPoint x: 325, endPoint y: 178, distance: 4.2
click at [321, 176] on textarea "ניקוי אבנית, הדרכה בהיגיינה אוראלית פלאק, תור הבא" at bounding box center [302, 180] width 192 height 15
click at [253, 181] on textarea "ניקוי אבנית, הדרכה בהיגיינה אוראלית היגיינה סבירה,פלאק, תור הבא" at bounding box center [302, 180] width 192 height 15
type textarea "ניקוי אבנית, הדרכה בהיגיינה אוראלית היגיינה סבירה,פלאק, תור הבא 6ח"
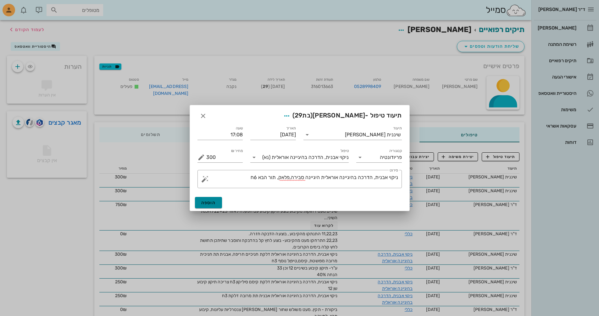
click at [213, 203] on span "הוספה" at bounding box center [208, 202] width 15 height 5
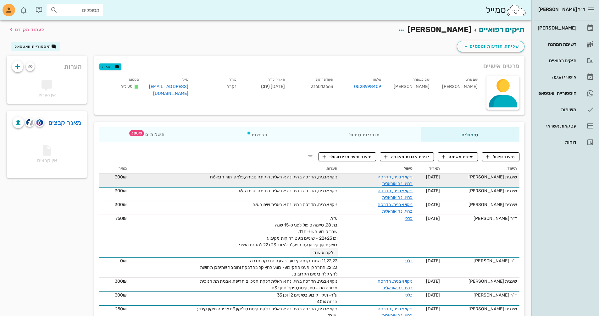
click at [243, 183] on td "ניקוי אבנית, הדרכה בהיגיינה אוראלית היגיינה סבירה,פלאק, תור הבא 6ח" at bounding box center [234, 181] width 211 height 14
click at [397, 178] on link "ניקוי אבנית, הדרכה בהיגיינה אוראלית" at bounding box center [394, 180] width 35 height 12
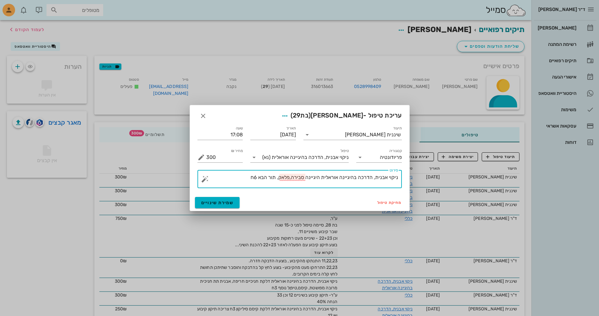
drag, startPoint x: 281, startPoint y: 178, endPoint x: 292, endPoint y: 178, distance: 10.4
click at [292, 178] on textarea "ניקוי אבנית, הדרכה בהיגיינה אוראלית היגיינה סבירה,פלאק, תור הבא 6ח" at bounding box center [302, 180] width 192 height 15
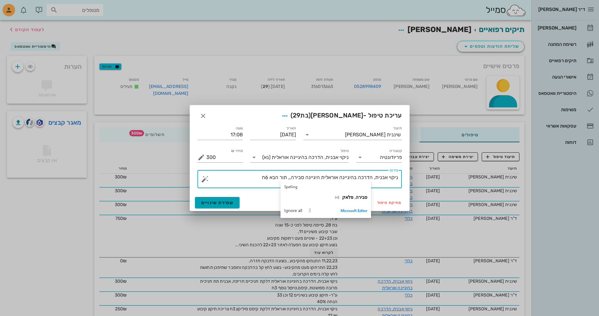
type textarea "ניקוי אבנית, הדרכה בהיגיינה אוראלית היגיינה סבירה,, תור הבא 6ח"
click at [227, 203] on span "שמירת שינויים" at bounding box center [217, 202] width 32 height 5
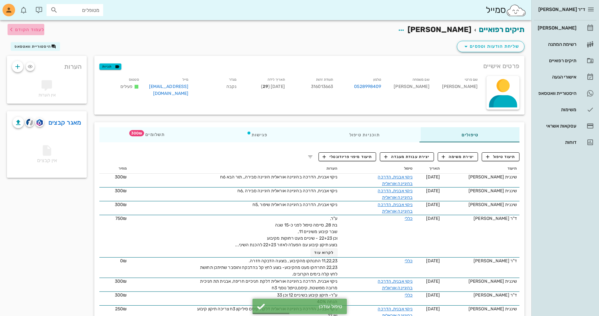
click at [32, 33] on span "לעמוד הקודם" at bounding box center [26, 30] width 37 height 8
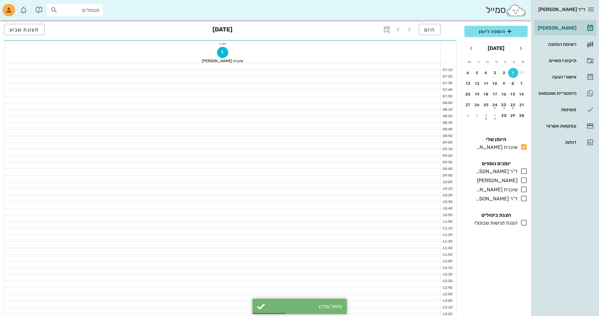
scroll to position [302, 0]
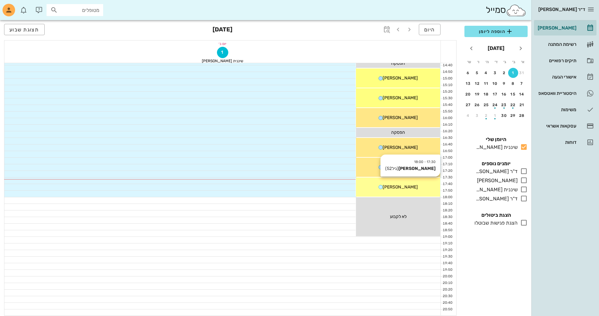
click at [408, 190] on div "[PERSON_NAME]" at bounding box center [398, 187] width 84 height 7
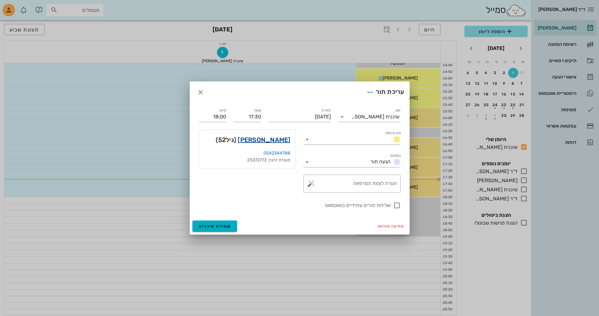
click at [275, 139] on link "[PERSON_NAME]" at bounding box center [264, 140] width 52 height 10
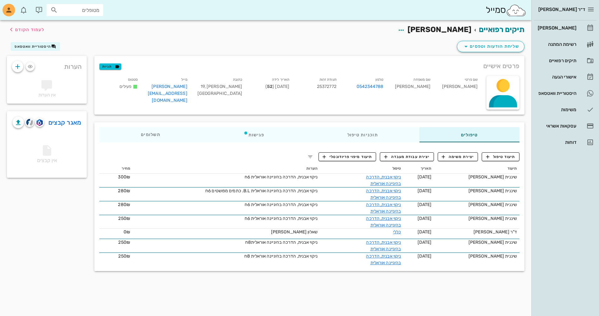
click at [52, 10] on icon at bounding box center [54, 10] width 8 height 8
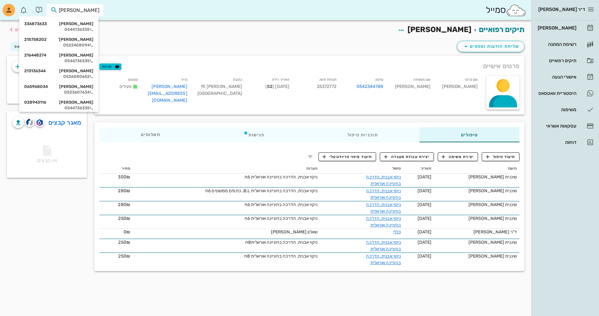
type input "[PERSON_NAME]"
click at [89, 26] on div "[PERSON_NAME] 336873633" at bounding box center [58, 23] width 69 height 5
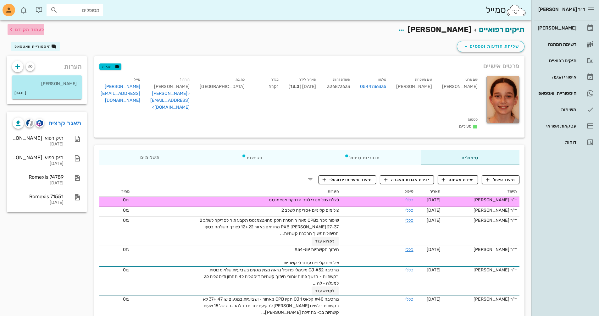
click at [26, 31] on span "לעמוד הקודם" at bounding box center [29, 29] width 29 height 5
